Goal: Task Accomplishment & Management: Use online tool/utility

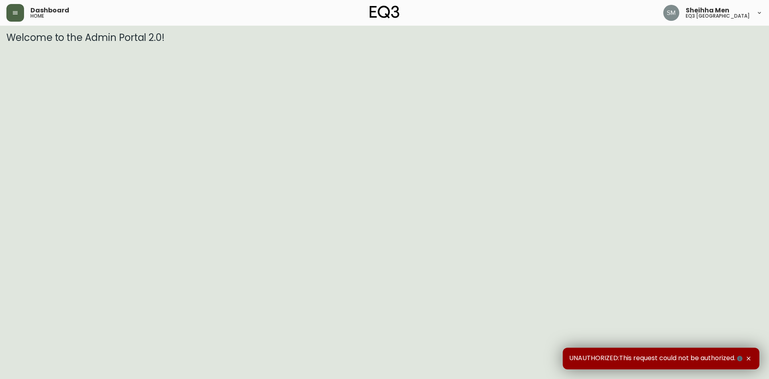
click at [17, 15] on icon "button" at bounding box center [15, 13] width 6 height 6
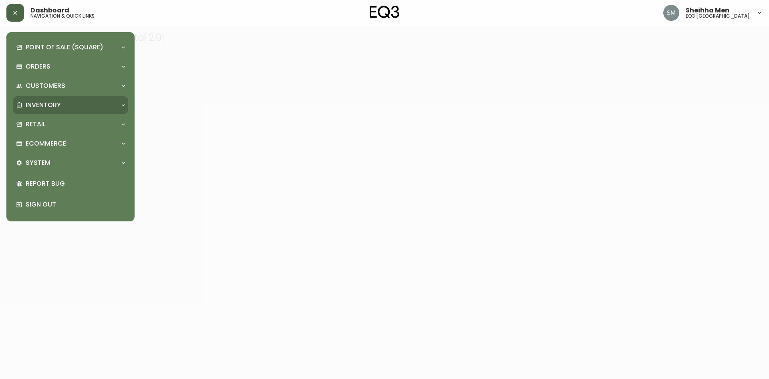
click at [51, 110] on div "Inventory" at bounding box center [70, 105] width 115 height 18
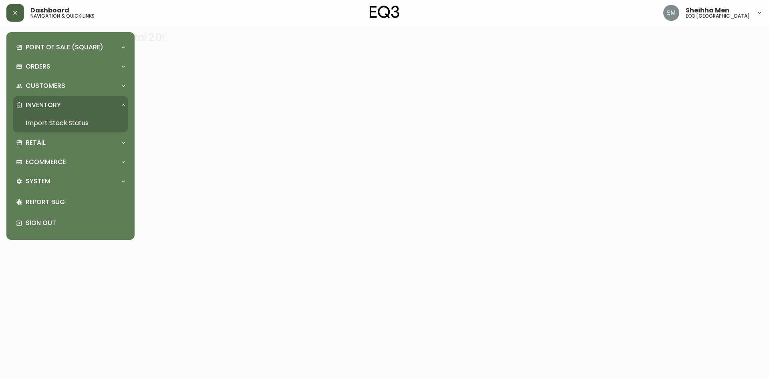
click at [68, 125] on link "Import Stock Status" at bounding box center [70, 123] width 115 height 18
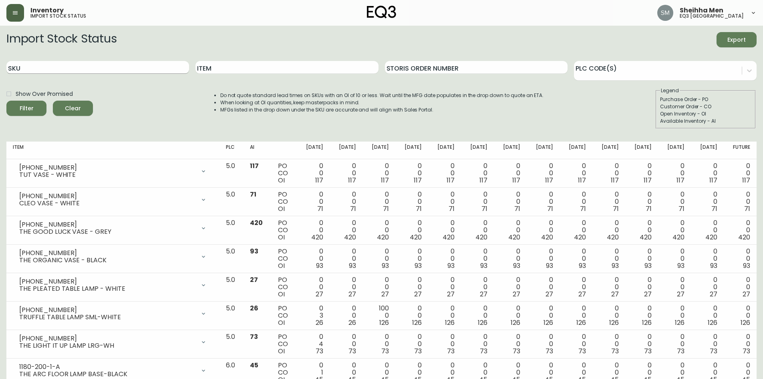
click at [111, 72] on input "SKU" at bounding box center [97, 67] width 183 height 13
paste input "[PHONE_NUMBER]"
type input "[PHONE_NUMBER]"
click at [31, 105] on div "Filter" at bounding box center [27, 108] width 14 height 10
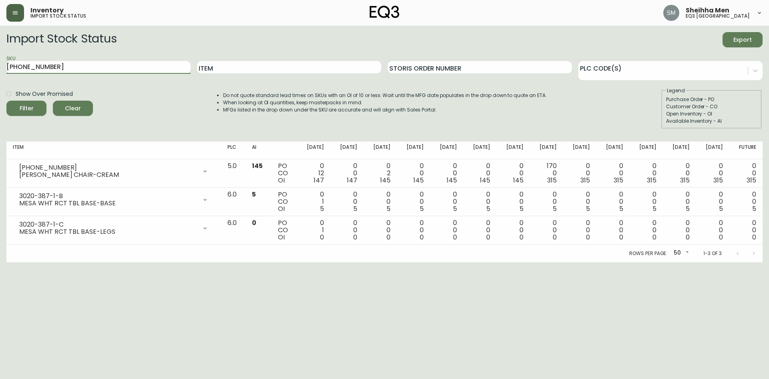
drag, startPoint x: 50, startPoint y: 65, endPoint x: 0, endPoint y: 53, distance: 51.6
click at [0, 53] on main "Import Stock Status Export SKU [PHONE_NUMBER] Item Storis Order Number PLC Code…" at bounding box center [384, 144] width 769 height 236
paste input "[PHONE_NUMBER]"
type input "[PHONE_NUMBER]"
click at [22, 109] on icon "submit" at bounding box center [24, 108] width 10 height 10
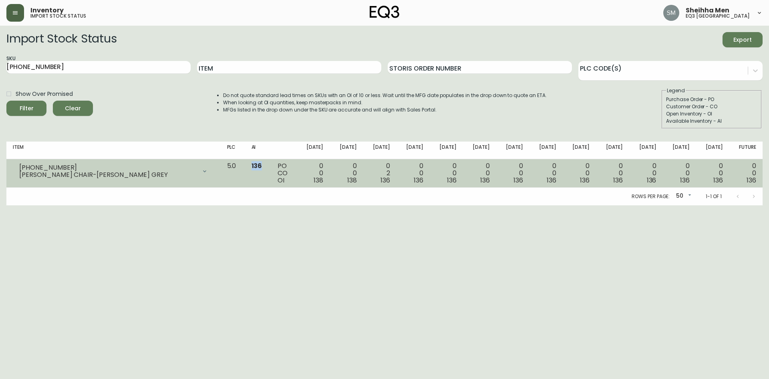
drag, startPoint x: 269, startPoint y: 165, endPoint x: 280, endPoint y: 169, distance: 12.3
click at [271, 169] on td "136" at bounding box center [258, 173] width 26 height 28
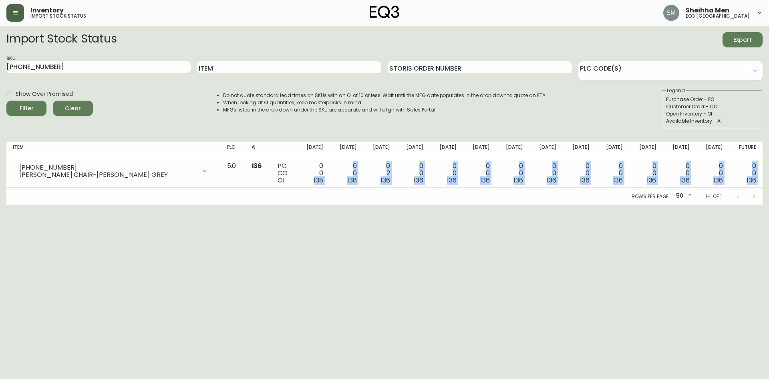
drag, startPoint x: 327, startPoint y: 182, endPoint x: 550, endPoint y: 188, distance: 223.6
click at [550, 188] on div "Item PLC AI [DATE] Sep [DATE] Oct [DATE] Oct [DATE] [DATE] Nov [DATE] Nov [DATE…" at bounding box center [384, 173] width 756 height 64
click at [403, 205] on html "Inventory import stock status Sheihha Men eq3 [GEOGRAPHIC_DATA] Import Stock St…" at bounding box center [384, 102] width 769 height 205
